Goal: Check status: Check status

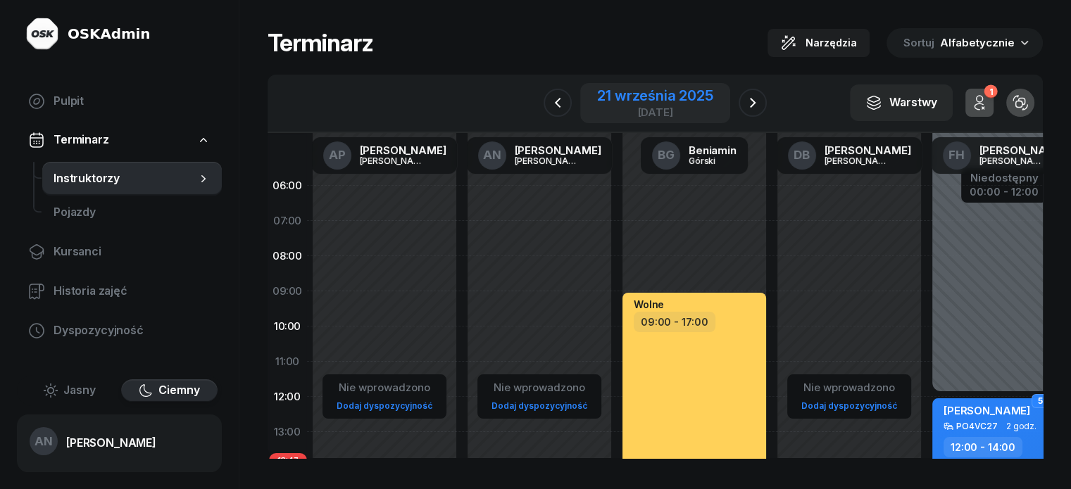
click at [668, 103] on div "21 września 2025" at bounding box center [654, 96] width 115 height 14
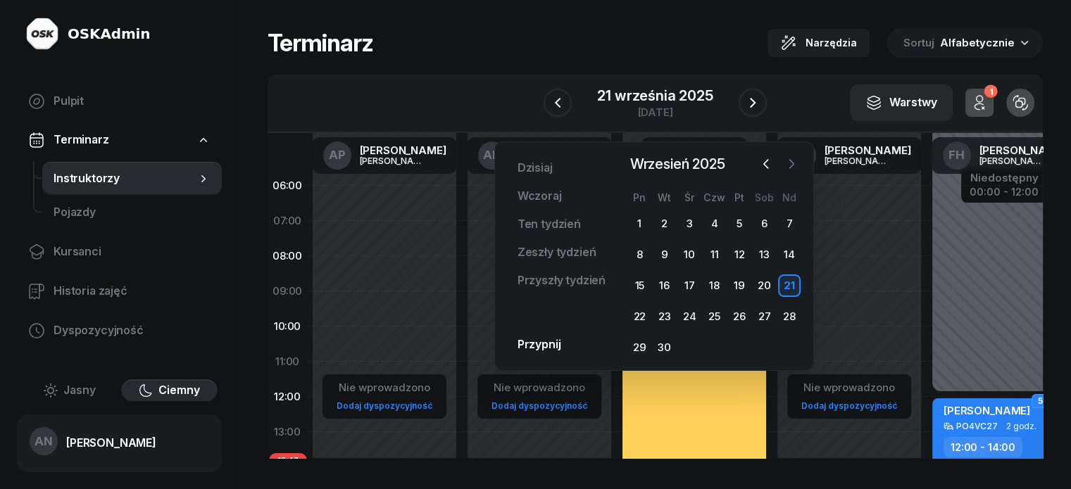
click at [790, 165] on icon "button" at bounding box center [792, 164] width 14 height 14
click at [734, 297] on div "17" at bounding box center [739, 286] width 23 height 23
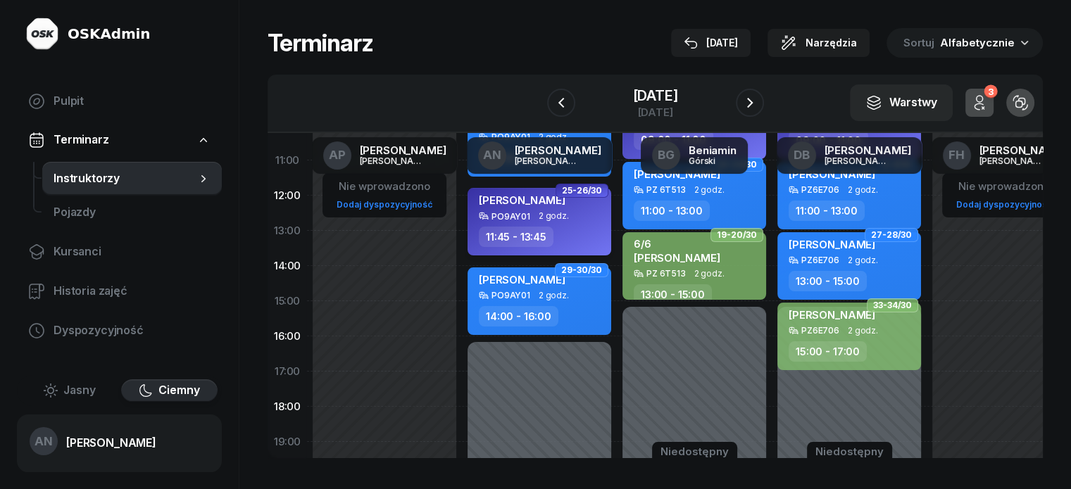
scroll to position [141, 0]
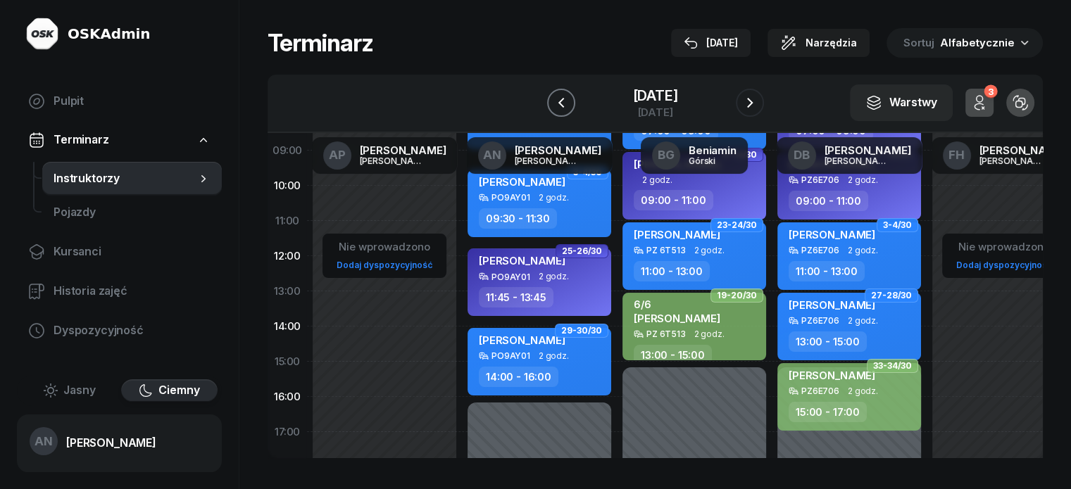
click at [553, 106] on icon "button" at bounding box center [561, 102] width 17 height 17
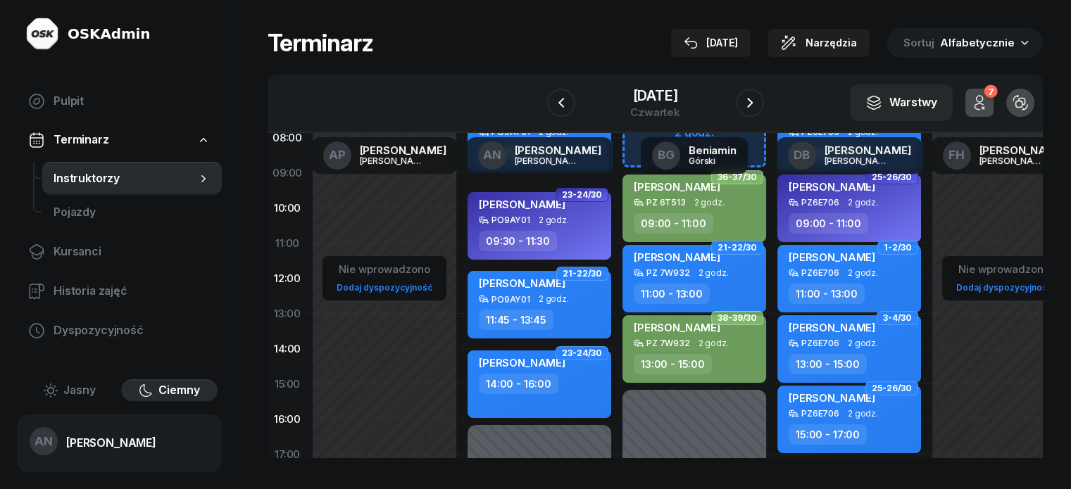
scroll to position [70, 0]
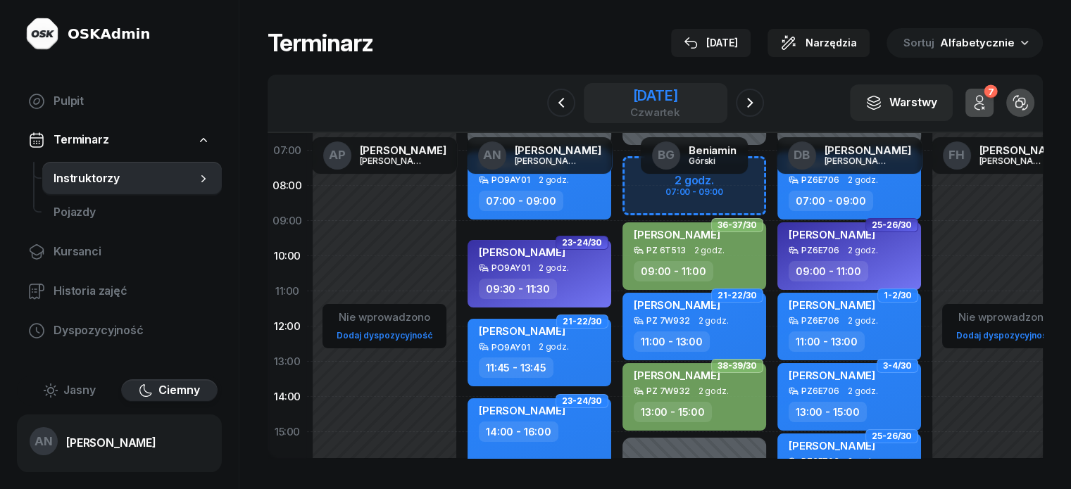
click at [654, 118] on div "czwartek" at bounding box center [655, 112] width 50 height 11
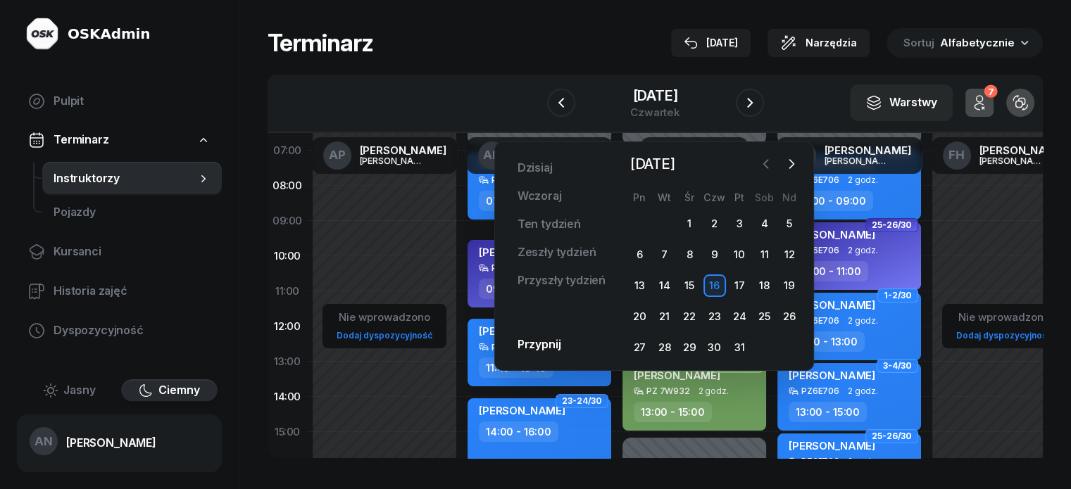
click at [759, 165] on icon "button" at bounding box center [766, 164] width 14 height 14
click at [642, 328] on div "22" at bounding box center [639, 317] width 23 height 23
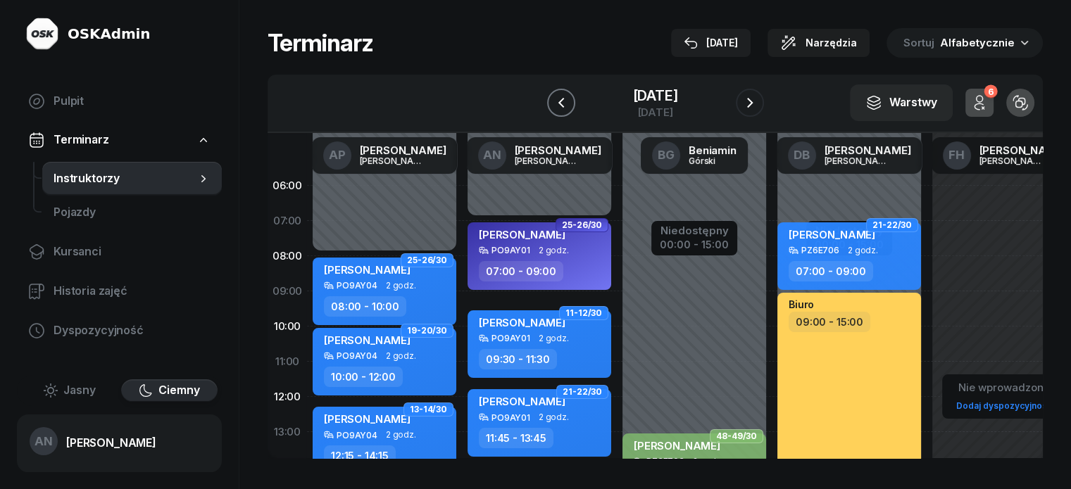
click at [557, 115] on button "button" at bounding box center [561, 103] width 28 height 28
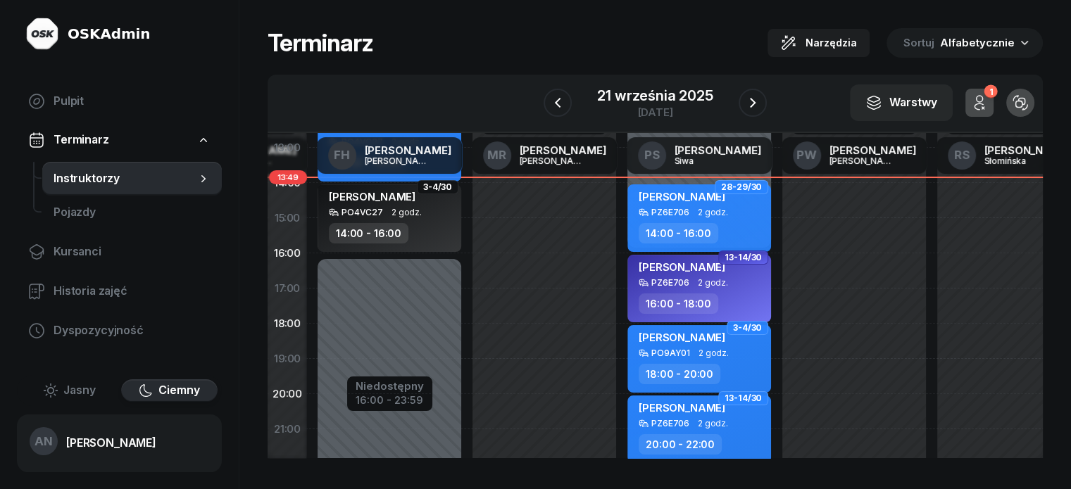
scroll to position [282, 615]
